Goal: Task Accomplishment & Management: Use online tool/utility

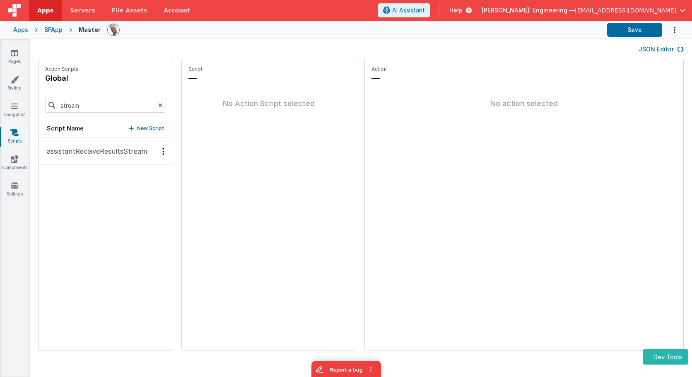
click at [96, 153] on p "assistantReceiveResultsStream" at bounding box center [94, 151] width 105 height 10
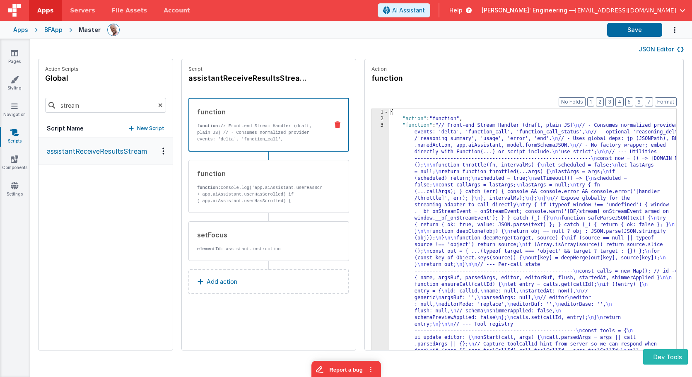
click at [240, 80] on h4 "assistantReceiveResultsStream" at bounding box center [250, 78] width 124 height 12
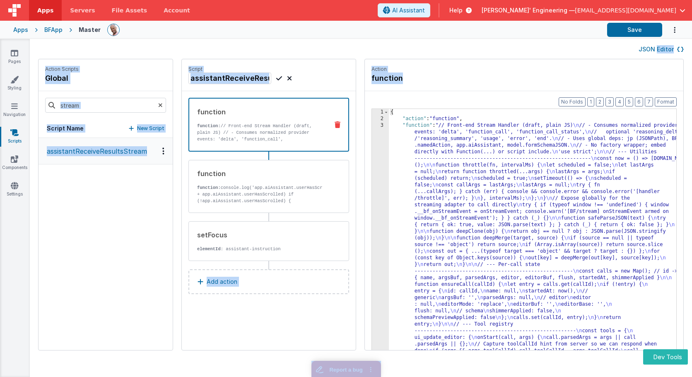
copy body "JSON Editor Action Scripts global Script Name New Script assistantReceiveResult…"
click at [239, 77] on input "assistantReceiveResultsStream" at bounding box center [229, 78] width 83 height 12
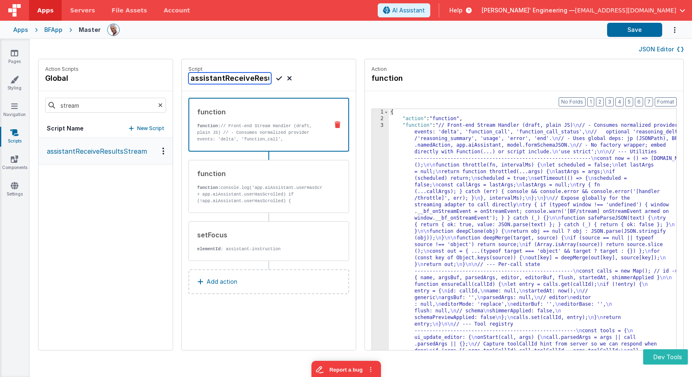
click at [239, 77] on input "assistantReceiveResultsStream" at bounding box center [229, 78] width 83 height 12
click at [492, 75] on div "Action function" at bounding box center [523, 75] width 305 height 18
click at [287, 77] on icon at bounding box center [289, 78] width 5 height 10
